Goal: Task Accomplishment & Management: Complete application form

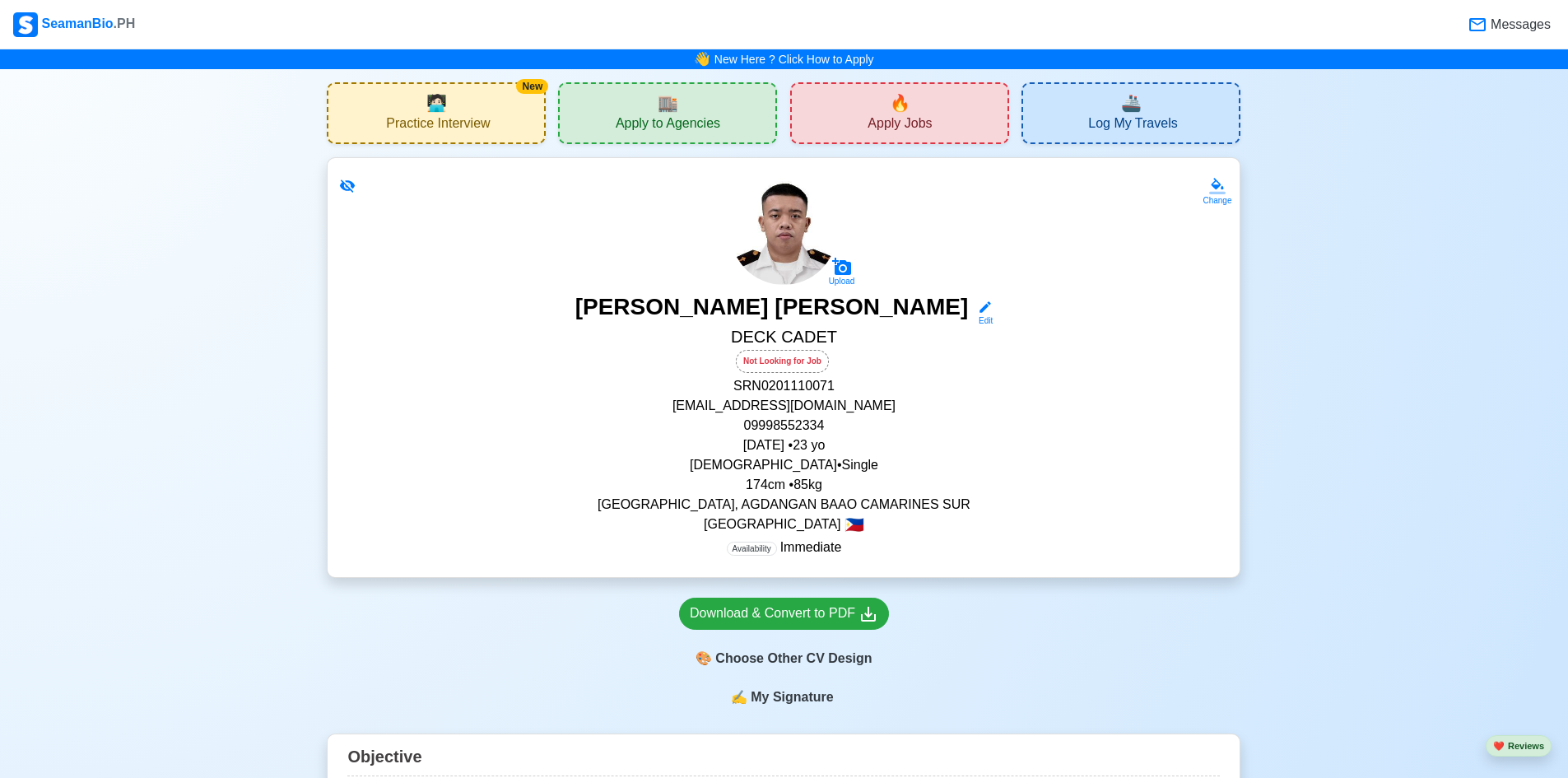
click at [885, 129] on span "Apply Jobs" at bounding box center [900, 125] width 64 height 20
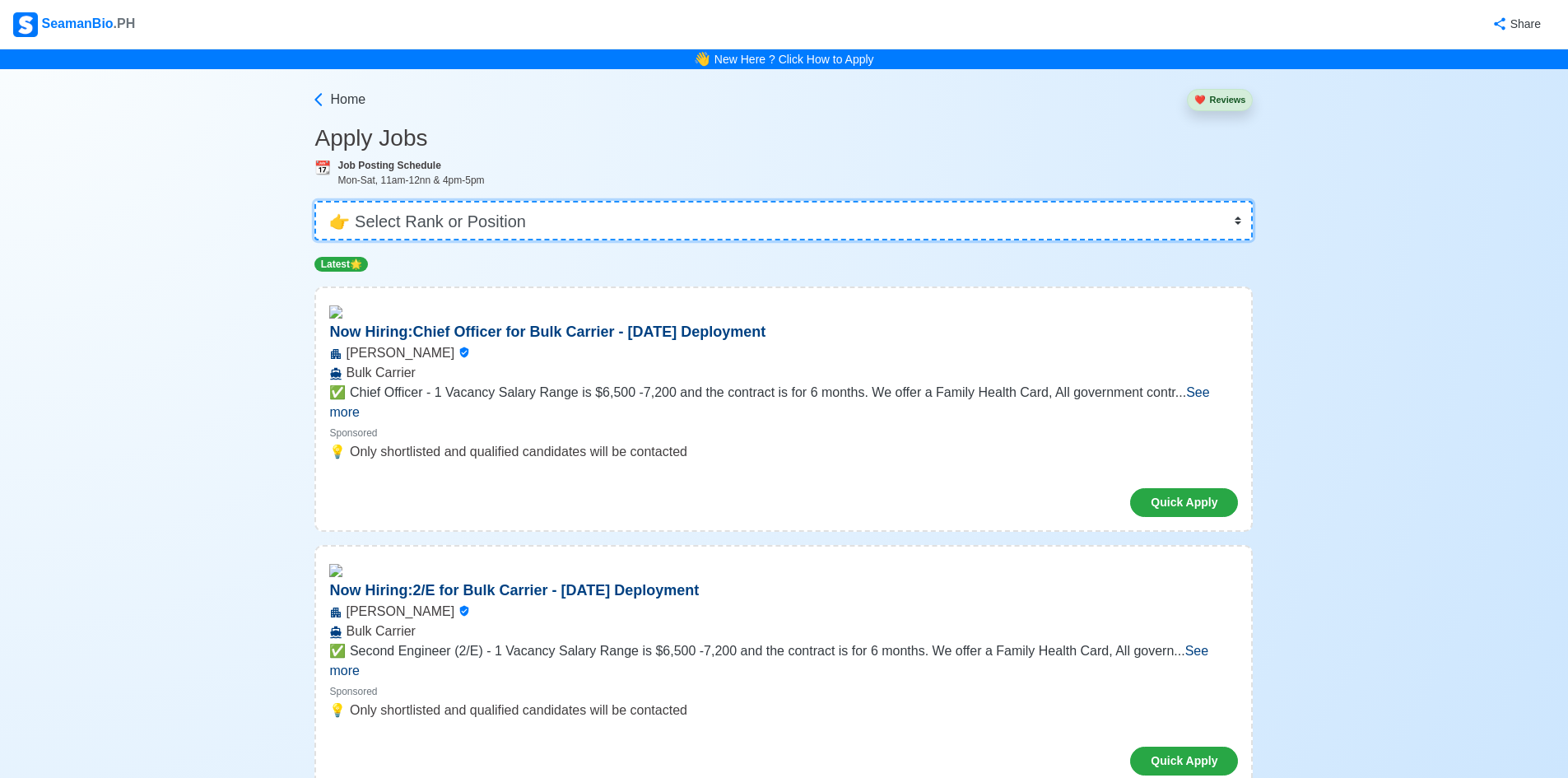
click at [556, 218] on select "👉 Select Rank or Position Master Chief Officer 2nd Officer 3rd Officer Junior O…" at bounding box center [784, 220] width 939 height 40
click at [664, 238] on select "👉 Select Rank or Position Master Chief Officer 2nd Officer 3rd Officer Junior O…" at bounding box center [784, 220] width 939 height 40
select select "Cadet"
click at [320, 201] on select "👉 Select Rank or Position Master Chief Officer 2nd Officer 3rd Officer Junior O…" at bounding box center [784, 220] width 939 height 40
